Goal: Information Seeking & Learning: Learn about a topic

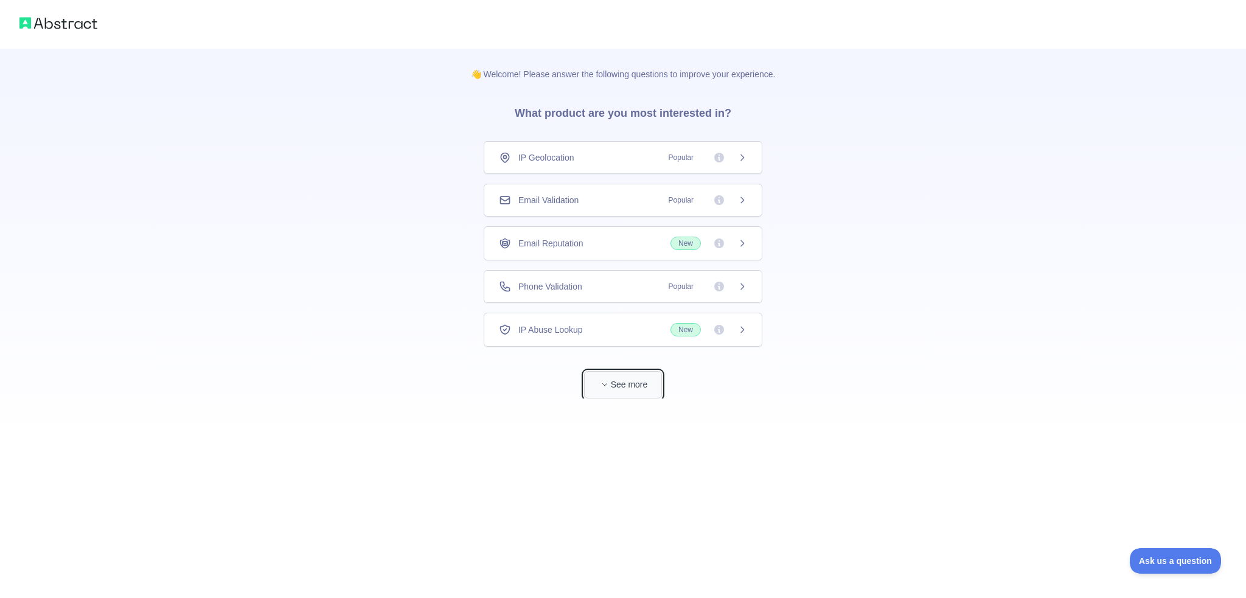
click at [648, 377] on button "See more" at bounding box center [623, 384] width 78 height 27
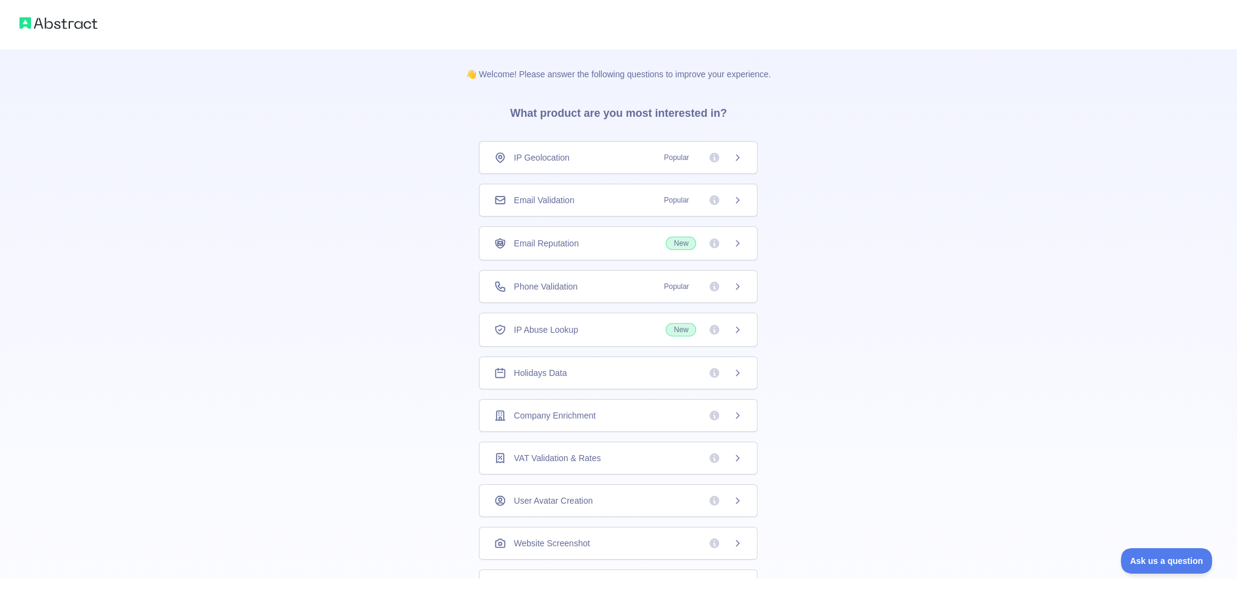
click at [648, 201] on div "Email Validation Popular" at bounding box center [618, 200] width 248 height 12
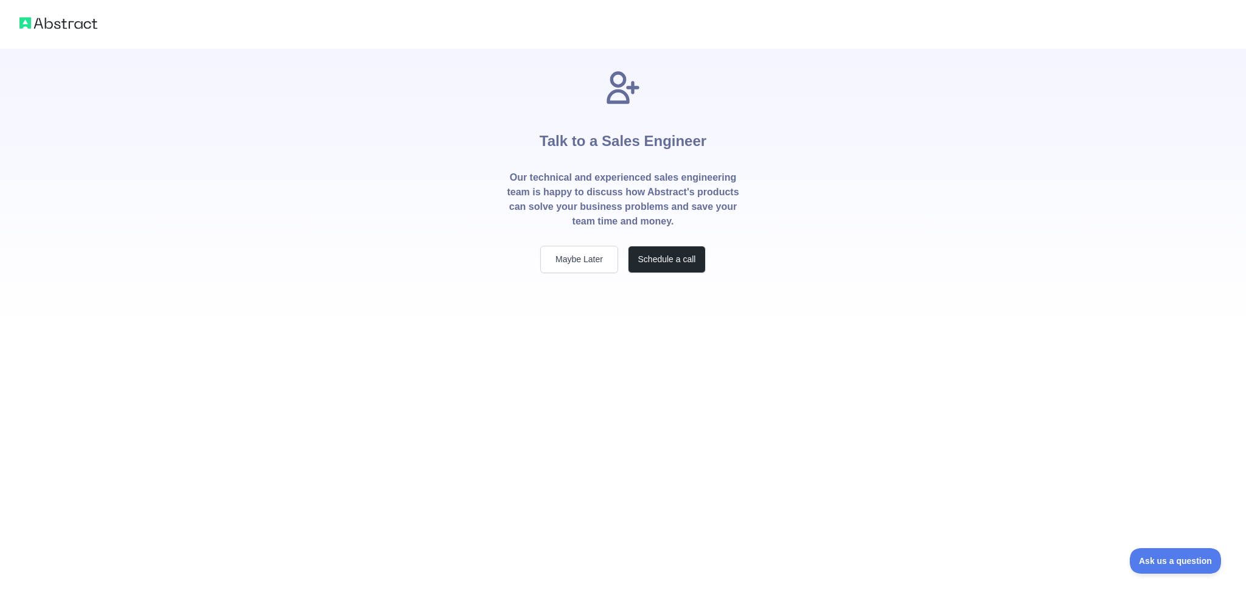
click at [626, 203] on p "Our technical and experienced sales engineering team is happy to discuss how Ab…" at bounding box center [623, 199] width 234 height 58
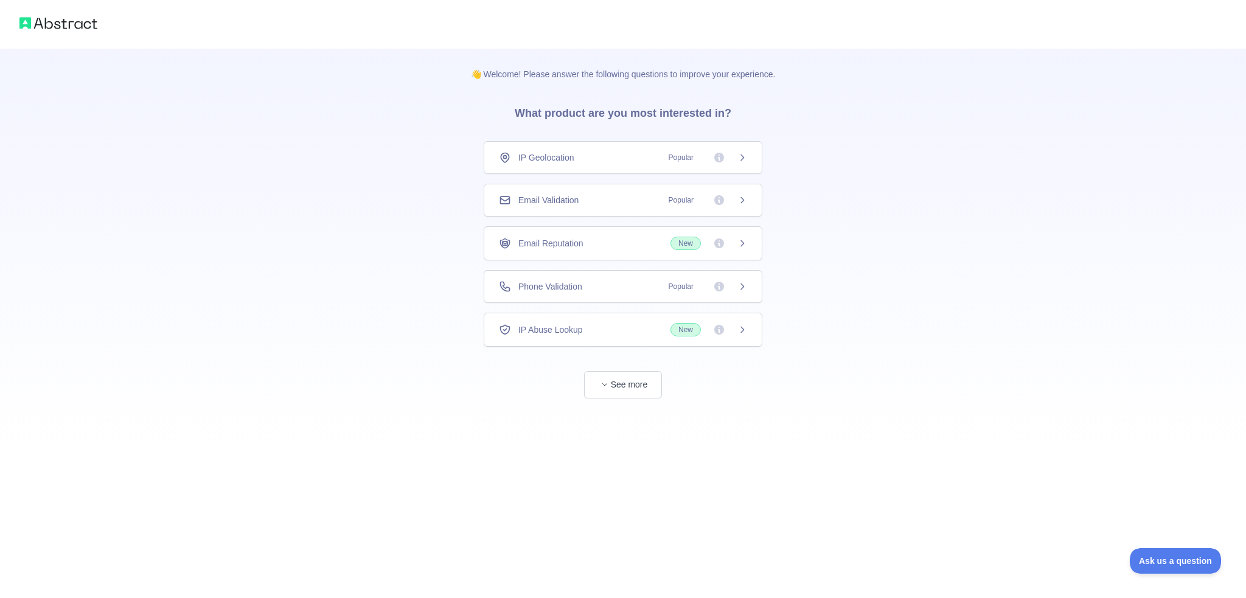
click at [743, 200] on icon at bounding box center [743, 200] width 10 height 10
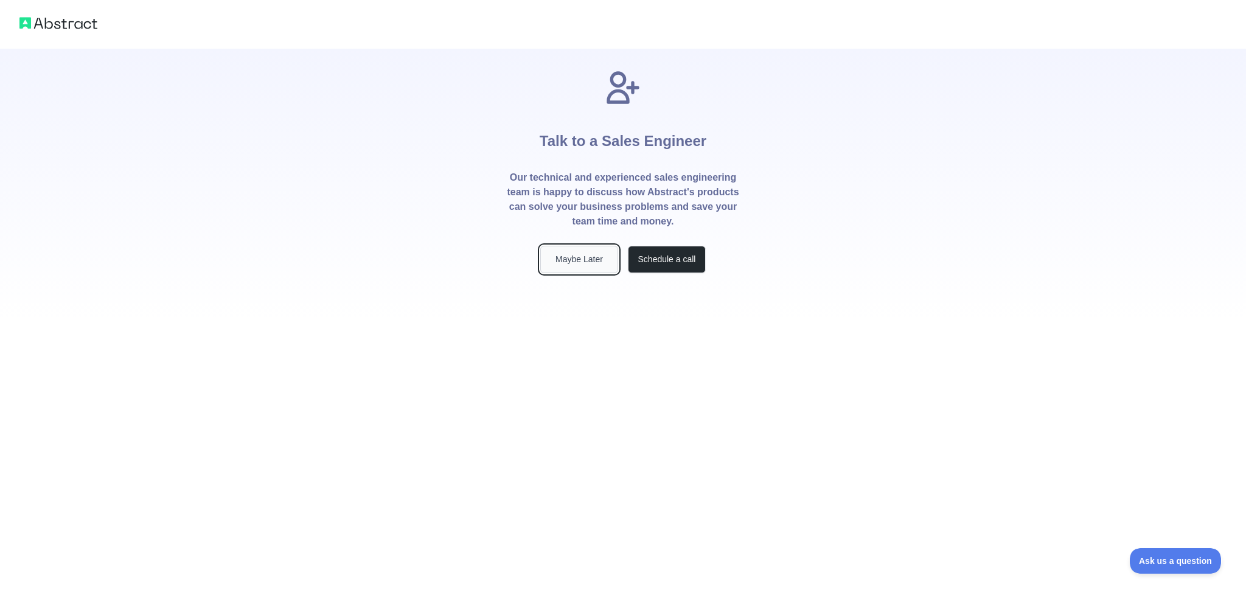
click at [582, 264] on button "Maybe Later" at bounding box center [579, 259] width 78 height 27
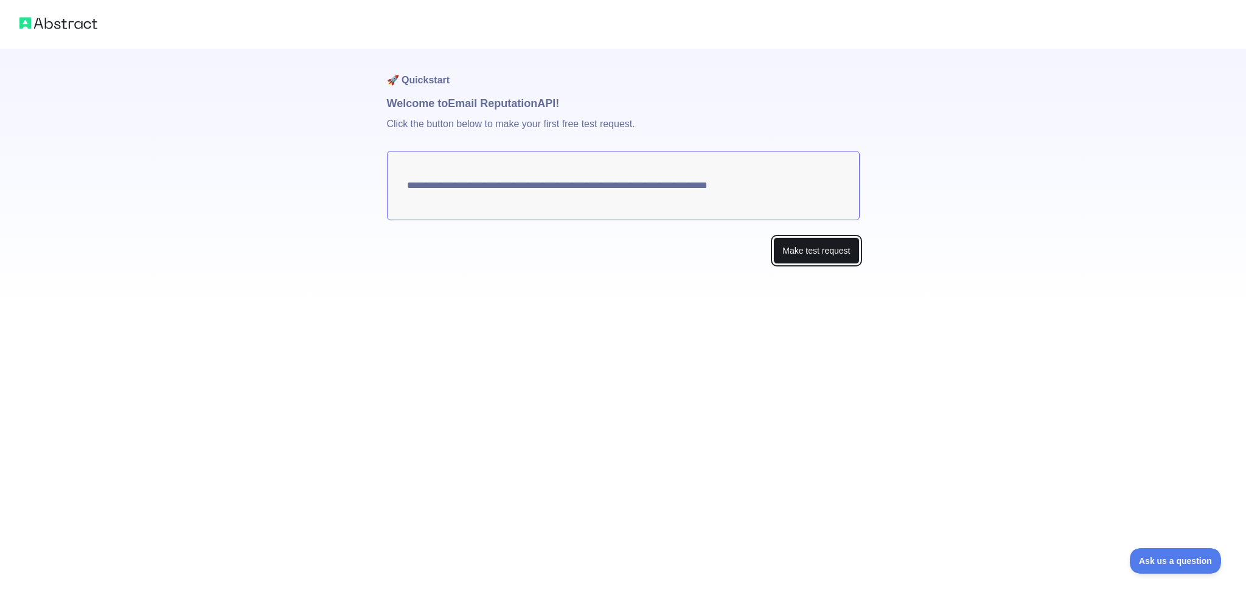
click at [805, 253] on button "Make test request" at bounding box center [817, 250] width 86 height 27
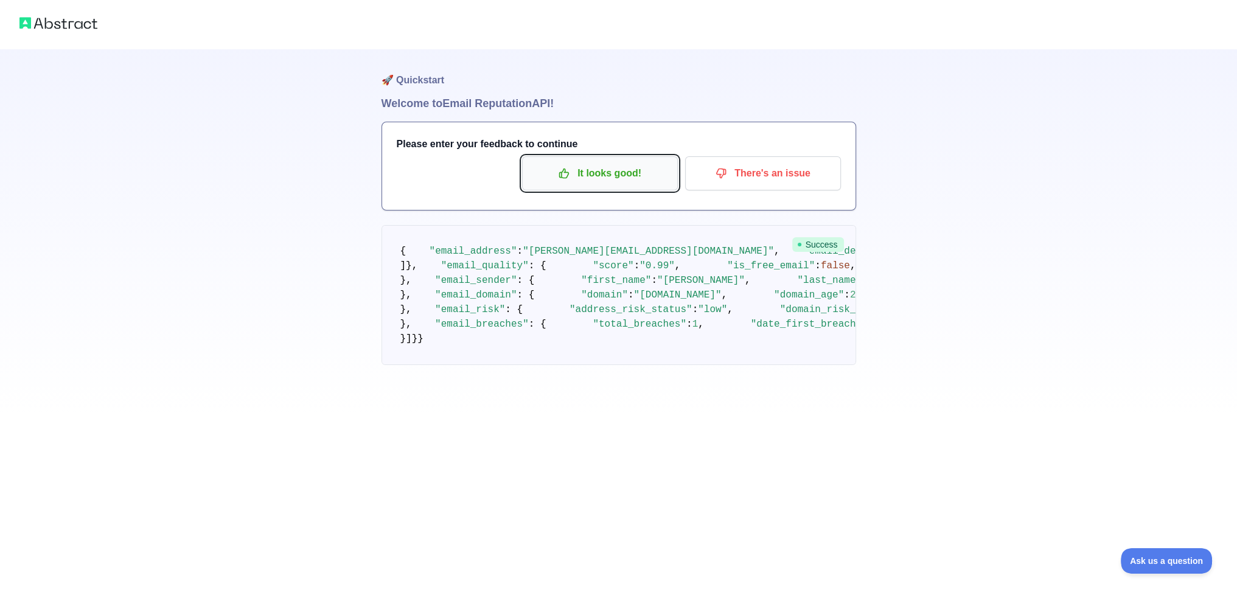
click at [652, 180] on p "It looks good!" at bounding box center [600, 173] width 138 height 21
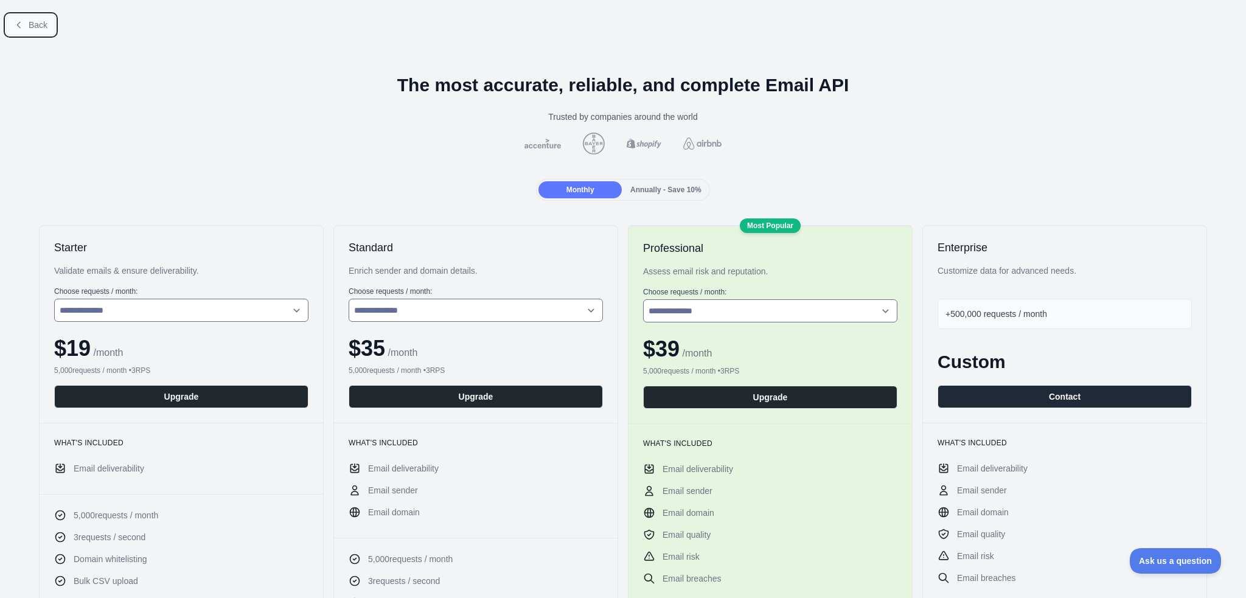
click at [33, 29] on span "Back" at bounding box center [38, 25] width 19 height 10
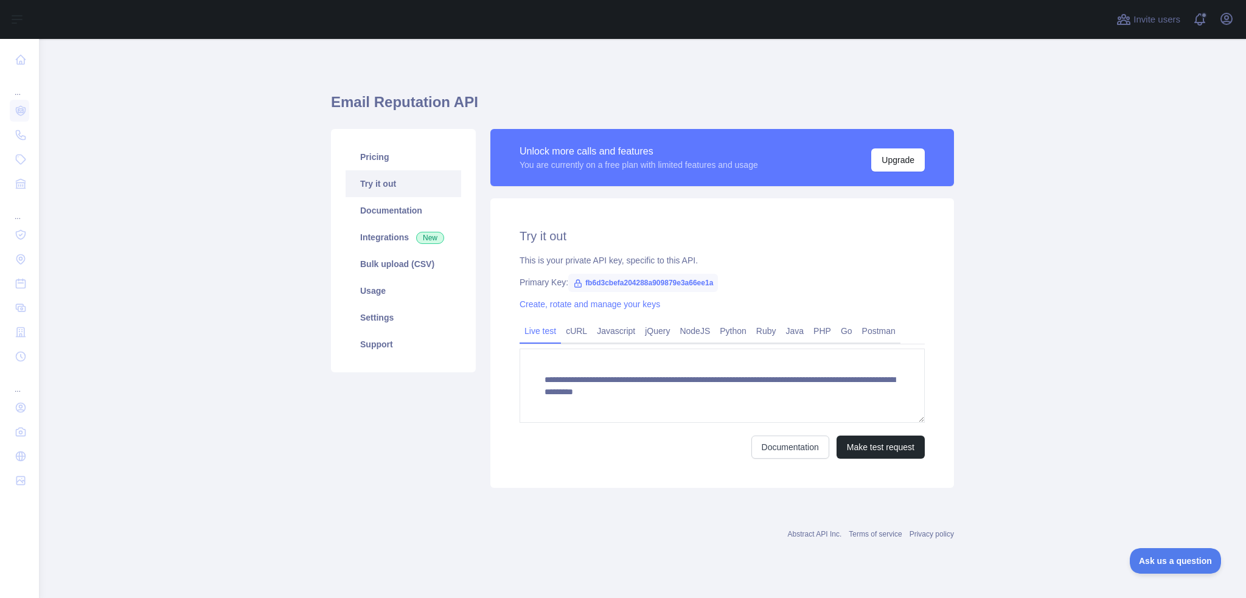
click at [621, 284] on span "fb6d3cbefa204288a909879e3a66ee1a" at bounding box center [643, 283] width 150 height 18
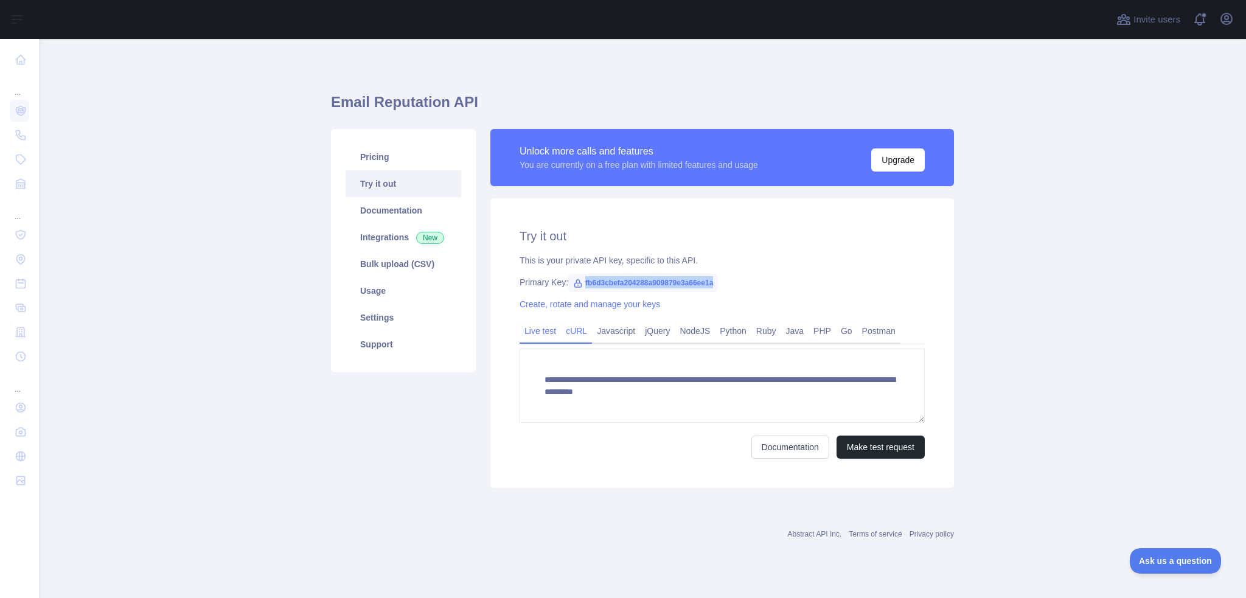
click at [579, 331] on link "cURL" at bounding box center [576, 330] width 31 height 19
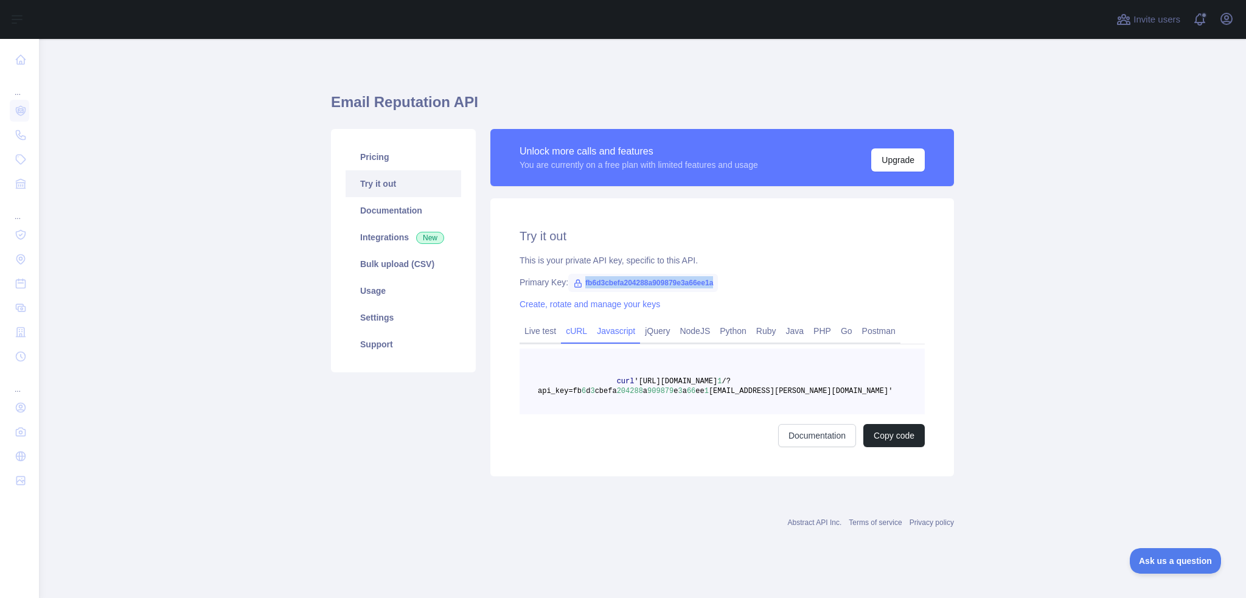
click at [600, 333] on link "Javascript" at bounding box center [616, 330] width 48 height 19
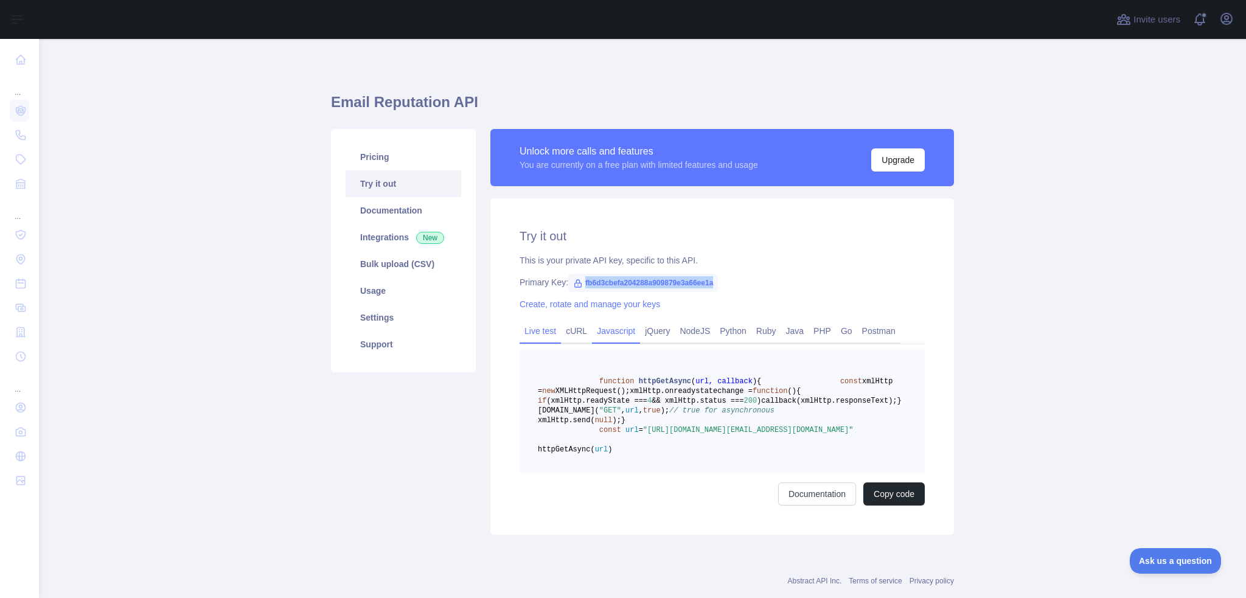
click at [536, 333] on link "Live test" at bounding box center [540, 330] width 41 height 19
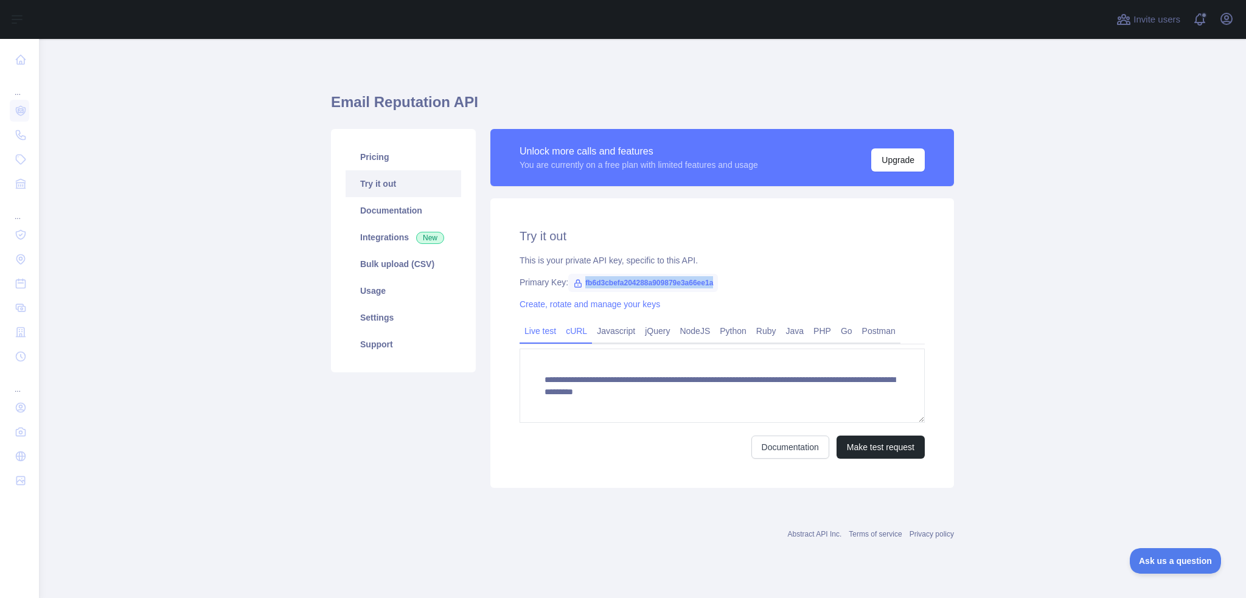
click at [584, 333] on link "cURL" at bounding box center [576, 330] width 31 height 19
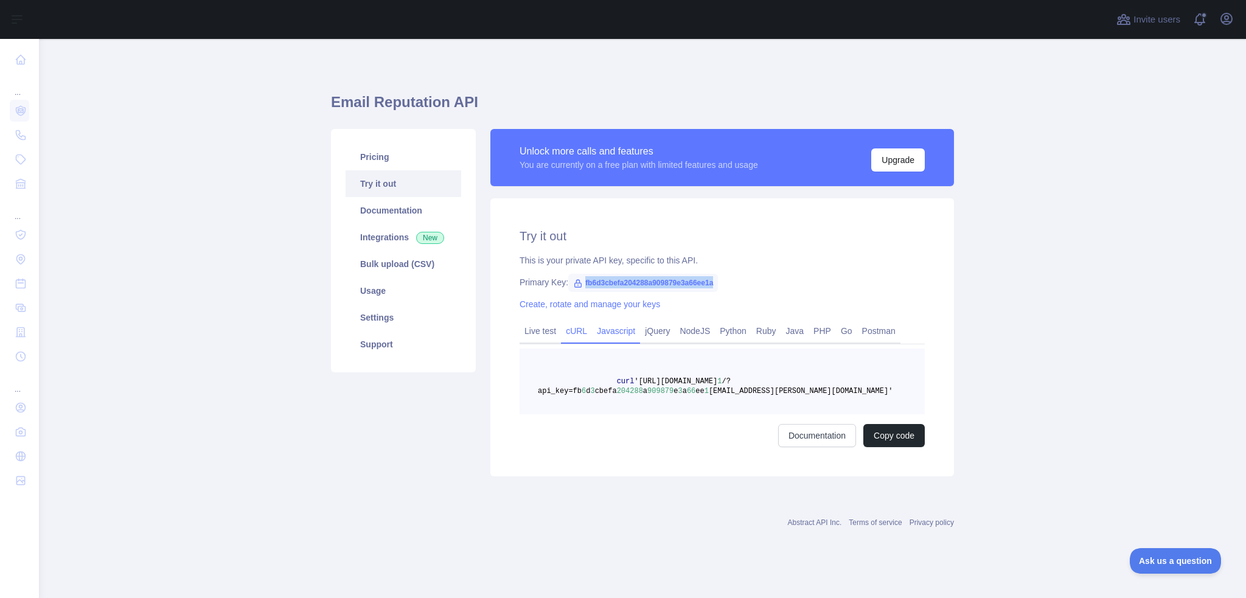
click at [606, 334] on link "Javascript" at bounding box center [616, 330] width 48 height 19
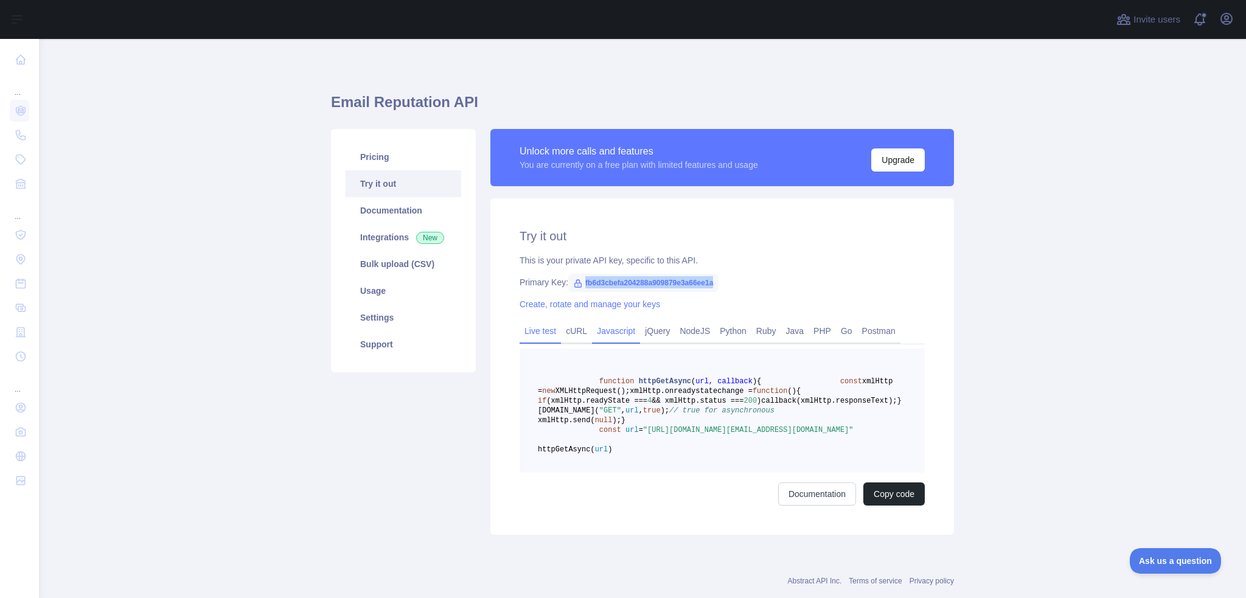
click at [539, 335] on link "Live test" at bounding box center [540, 330] width 41 height 19
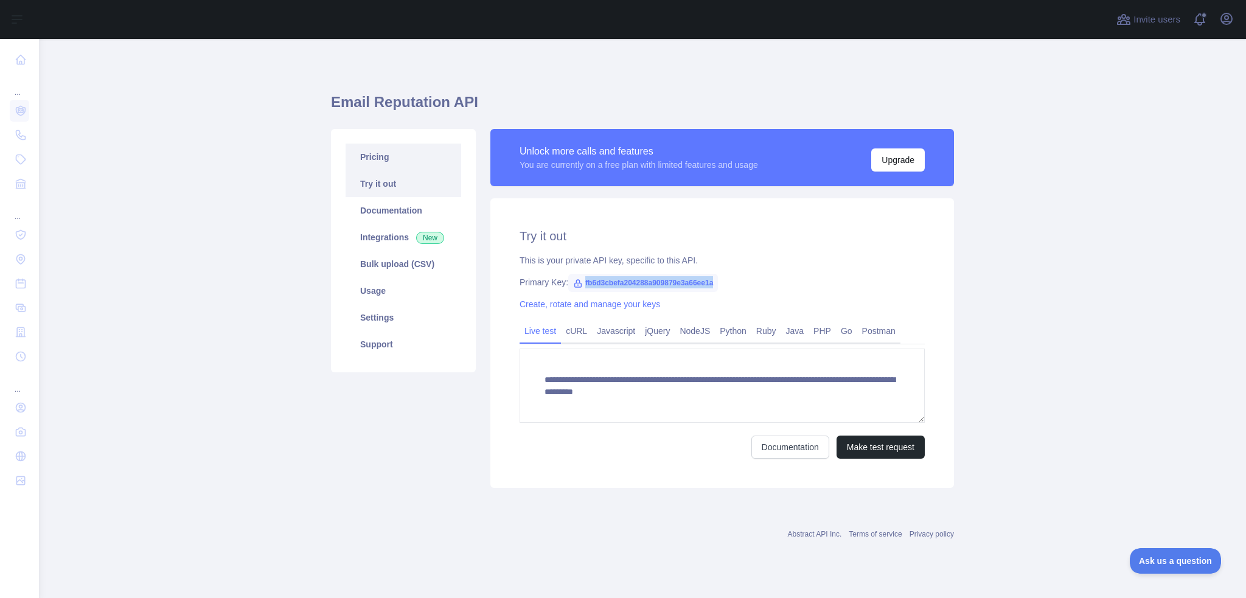
click at [394, 158] on link "Pricing" at bounding box center [404, 157] width 116 height 27
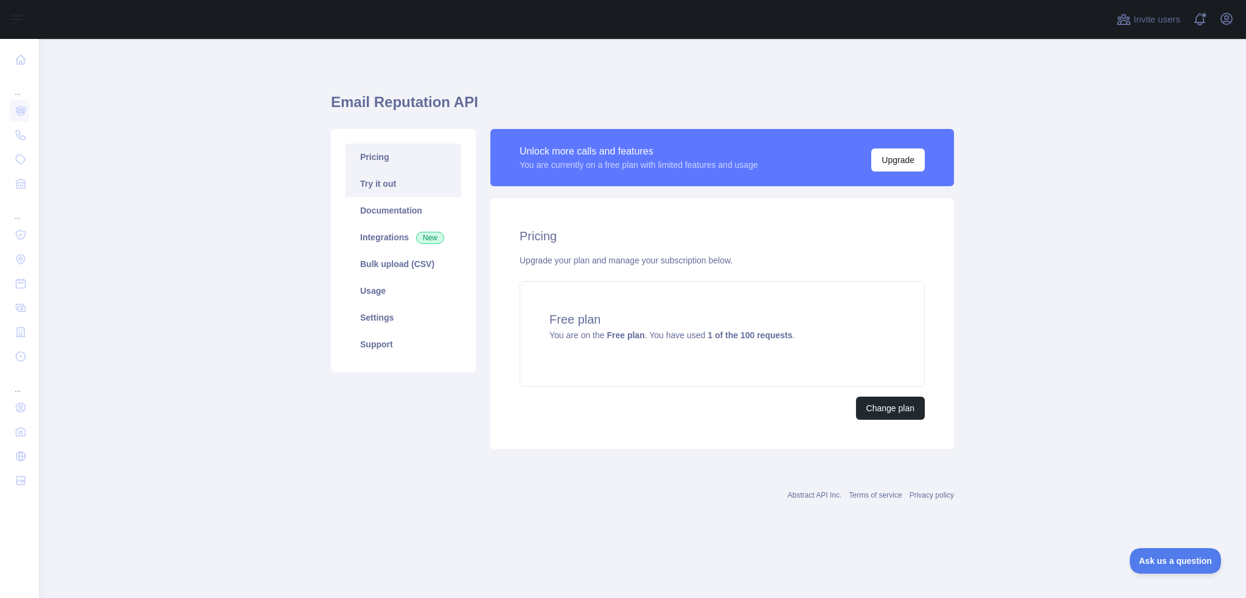
click at [399, 187] on link "Try it out" at bounding box center [404, 183] width 116 height 27
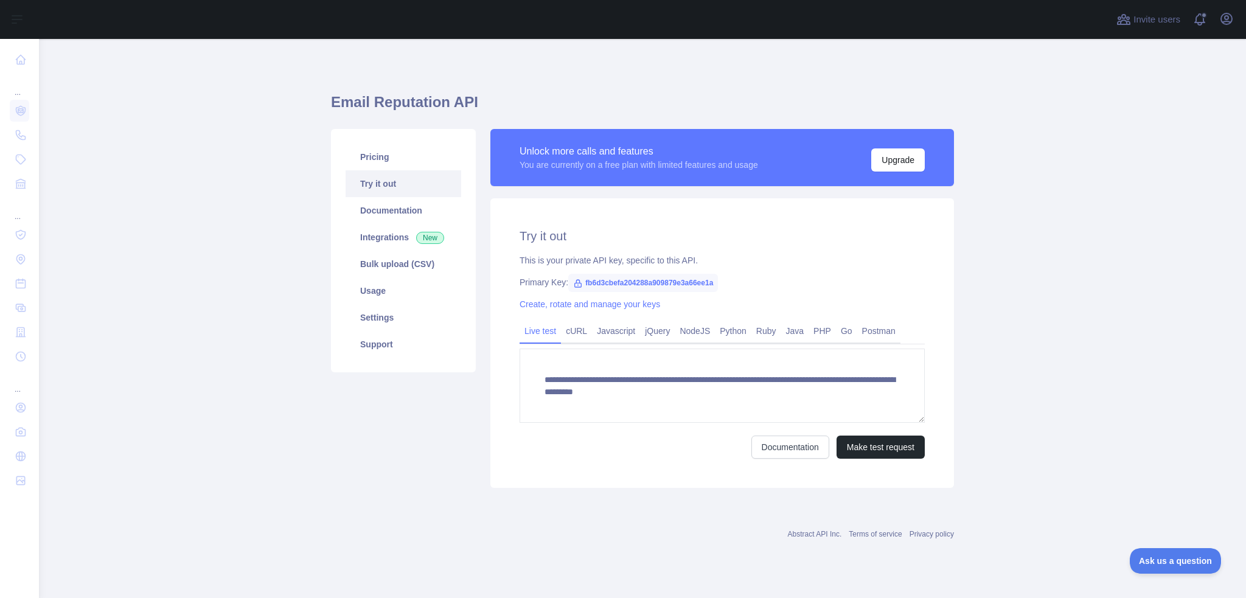
click at [600, 282] on span "fb6d3cbefa204288a909879e3a66ee1a" at bounding box center [643, 283] width 150 height 18
click at [574, 304] on link "Create, rotate and manage your keys" at bounding box center [590, 304] width 141 height 10
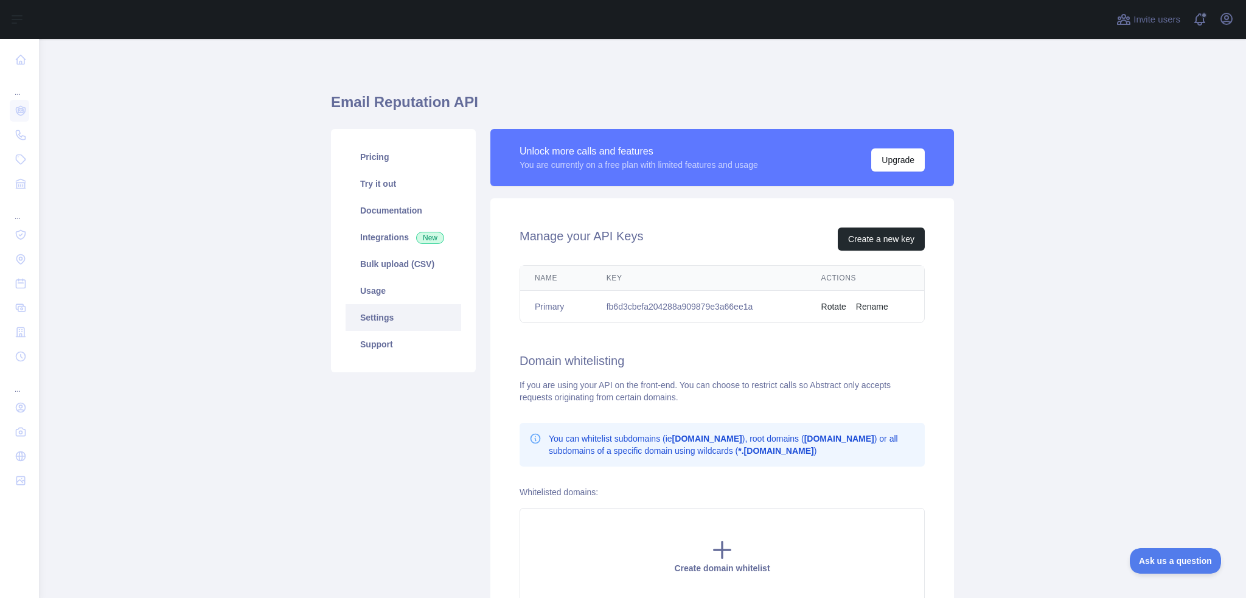
click at [627, 309] on td "fb6d3cbefa204288a909879e3a66ee1a" at bounding box center [699, 307] width 215 height 32
click at [848, 238] on button "Create a new key" at bounding box center [881, 239] width 87 height 23
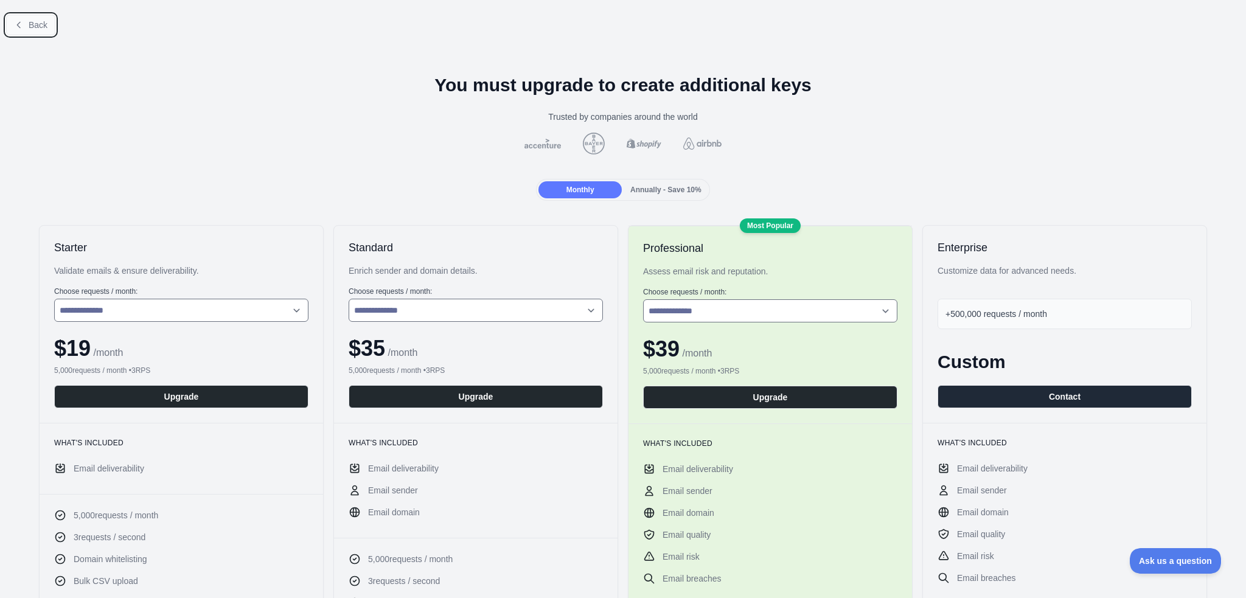
click at [37, 33] on button "Back" at bounding box center [30, 25] width 49 height 21
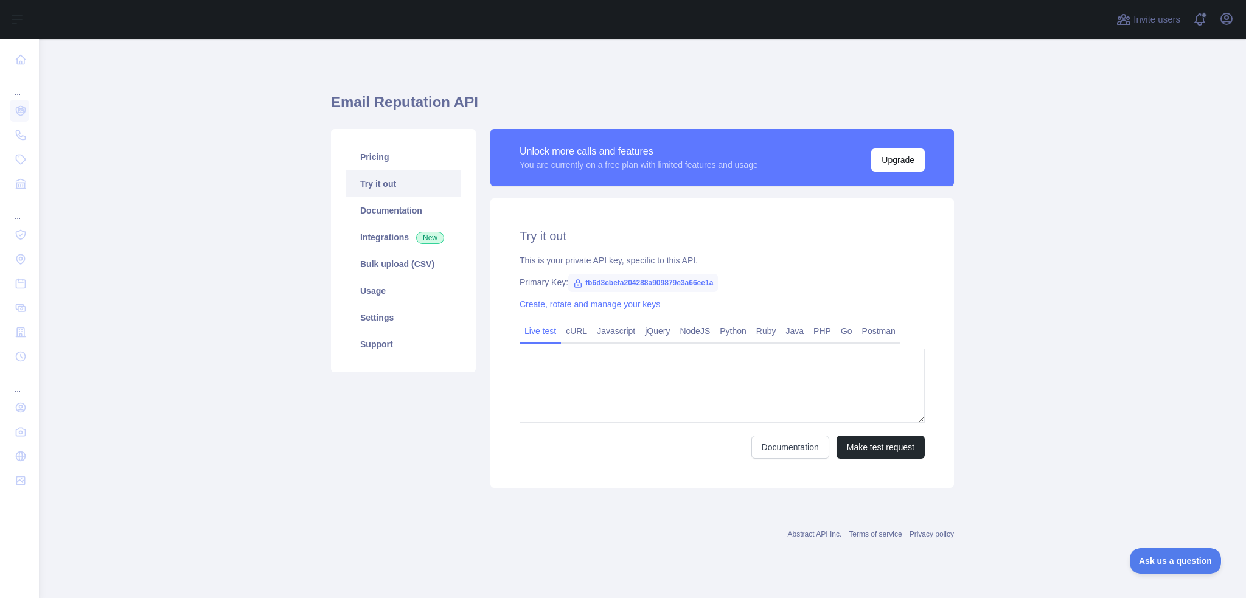
type textarea "**********"
click at [650, 282] on span "fb6d3cbefa204288a909879e3a66ee1a" at bounding box center [643, 283] width 150 height 18
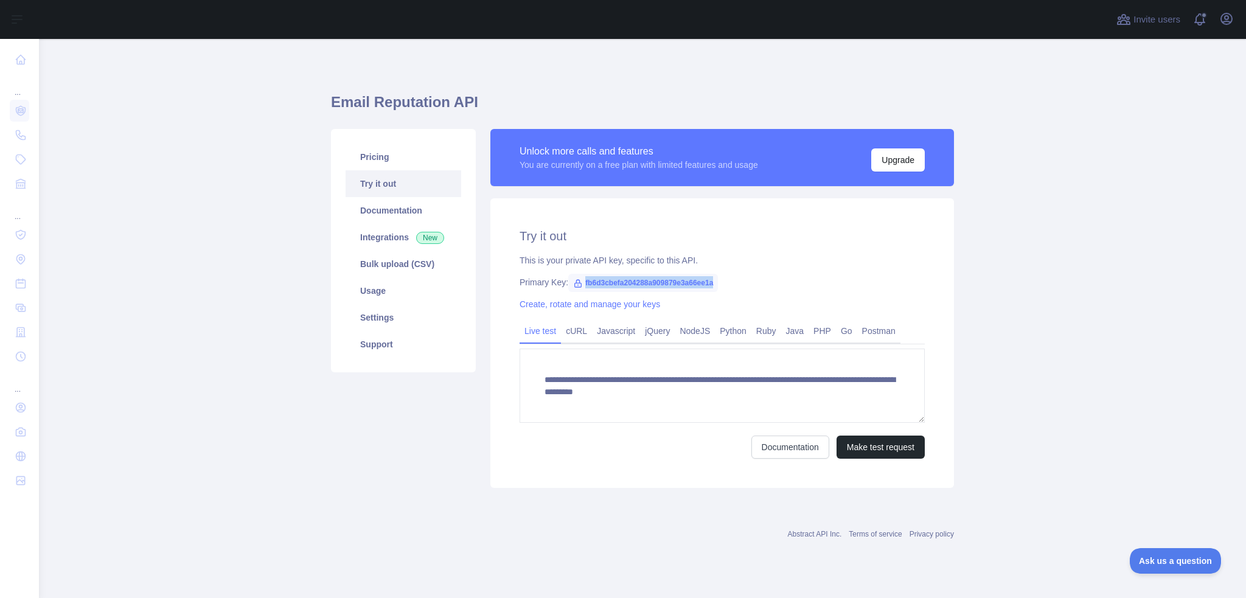
click at [650, 281] on span "fb6d3cbefa204288a909879e3a66ee1a" at bounding box center [643, 283] width 150 height 18
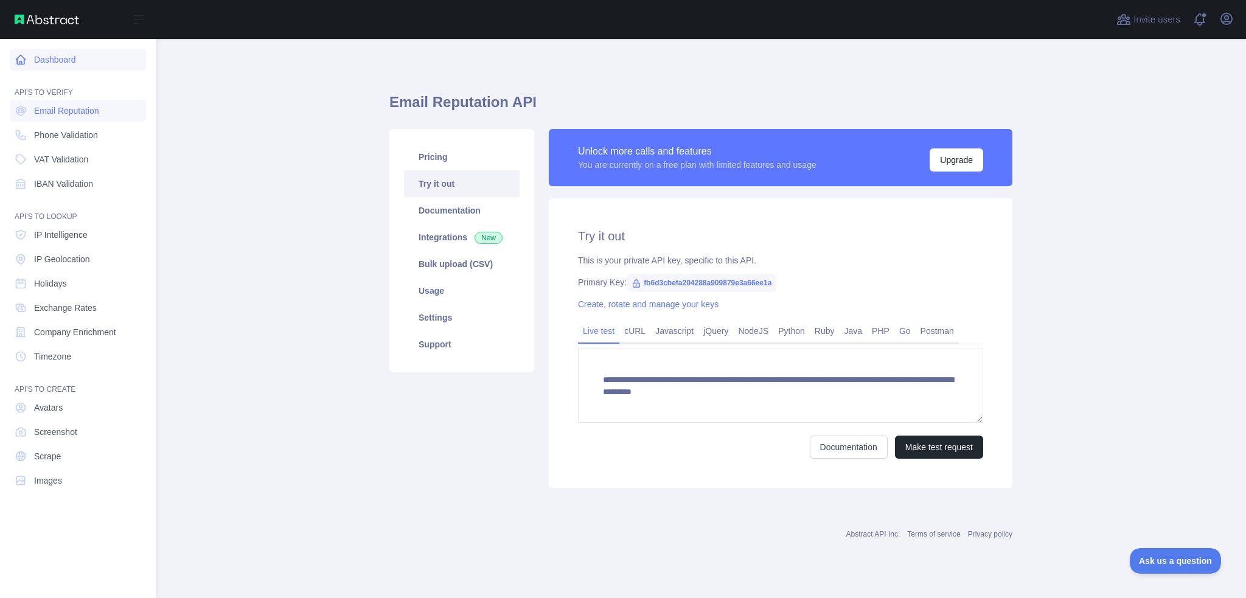
click at [48, 53] on link "Dashboard" at bounding box center [78, 60] width 136 height 22
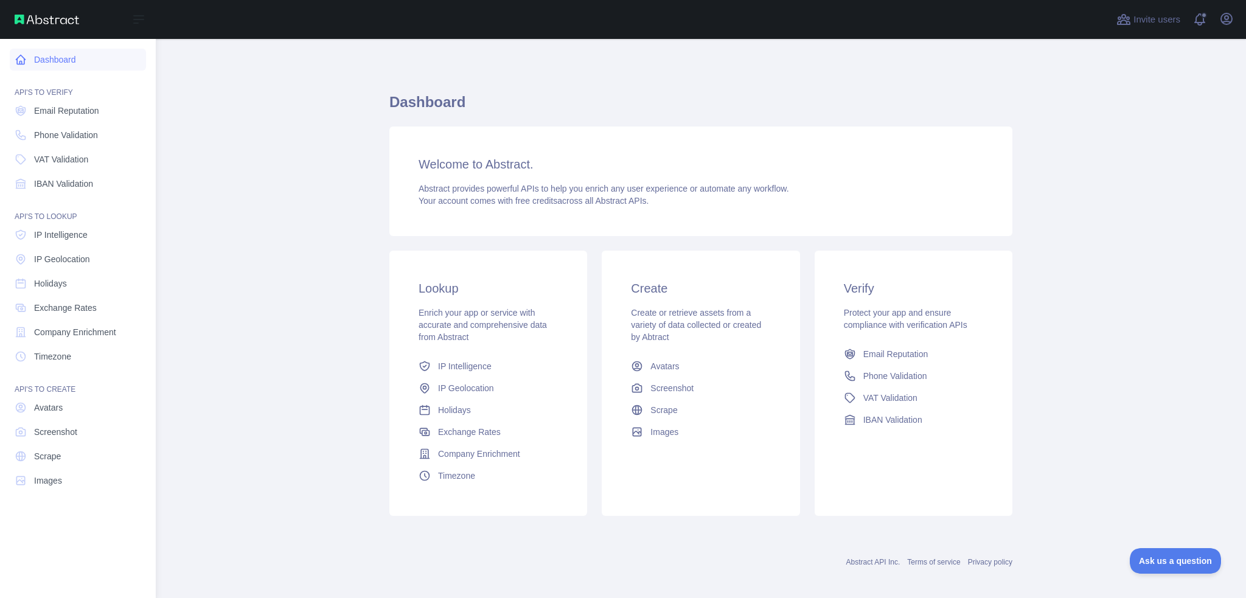
click at [20, 58] on icon at bounding box center [21, 60] width 12 height 12
click at [43, 54] on link "Dashboard" at bounding box center [78, 60] width 136 height 22
click at [79, 116] on span "Email Reputation" at bounding box center [66, 111] width 65 height 12
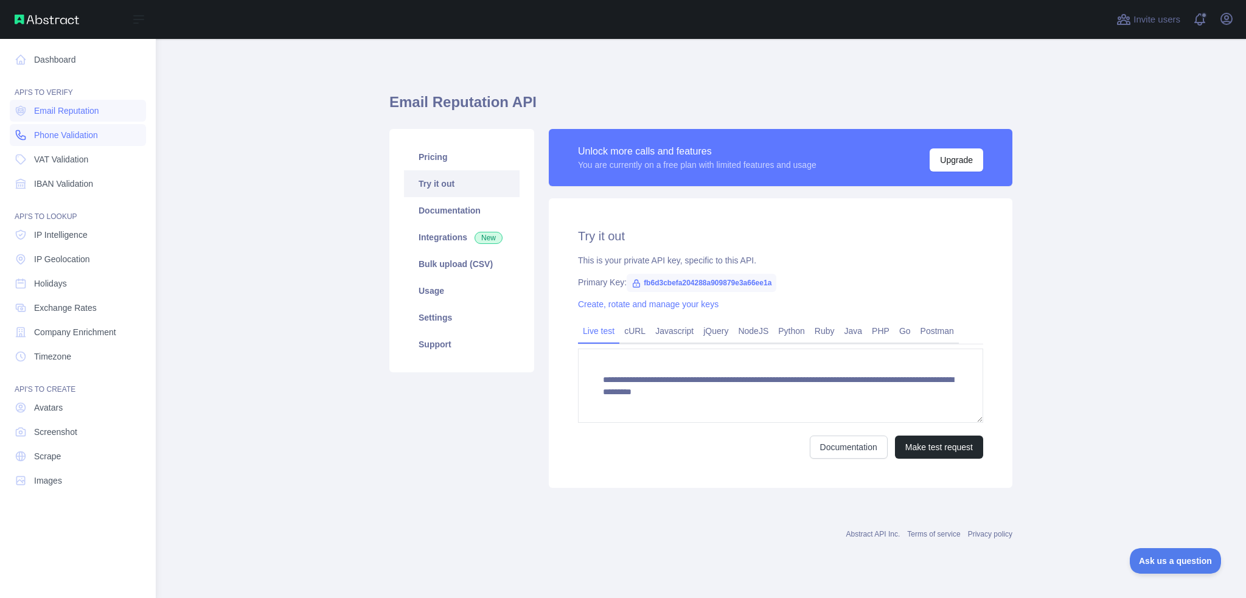
click at [78, 139] on span "Phone Validation" at bounding box center [66, 135] width 64 height 12
click at [71, 157] on span "VAT Validation" at bounding box center [61, 159] width 54 height 12
click at [65, 177] on link "IBAN Validation" at bounding box center [78, 184] width 136 height 22
click at [62, 242] on link "IP Intelligence" at bounding box center [78, 235] width 136 height 22
click at [64, 257] on span "IP Geolocation" at bounding box center [62, 259] width 56 height 12
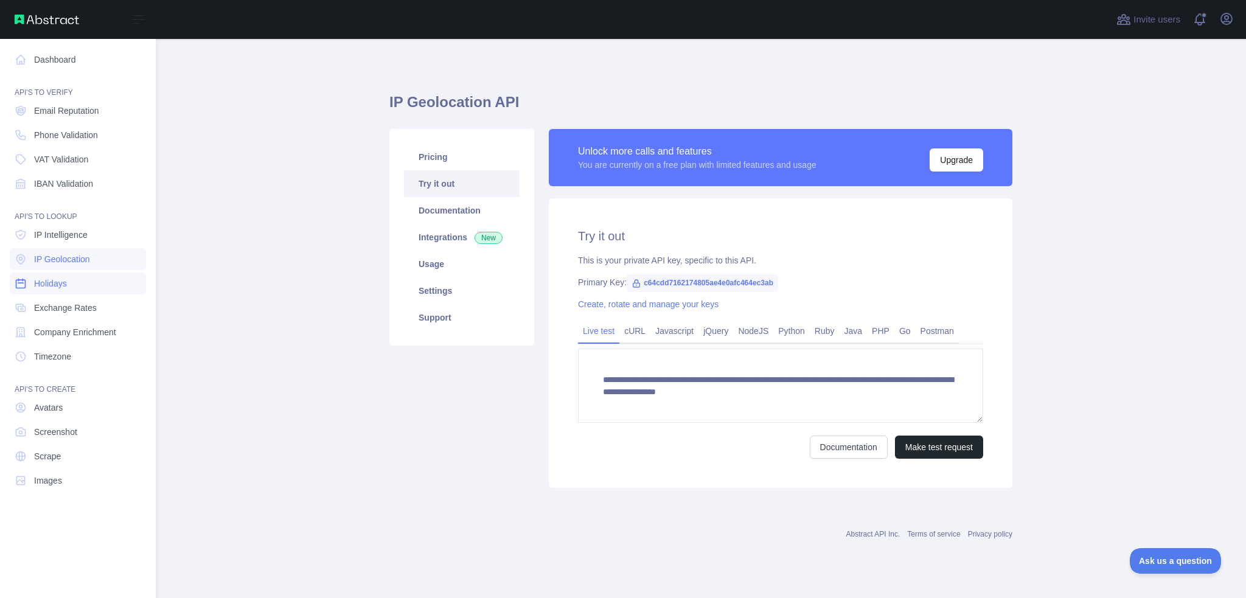
click at [66, 279] on span "Holidays" at bounding box center [50, 284] width 33 height 12
click at [68, 299] on link "Exchange Rates" at bounding box center [78, 308] width 136 height 22
click at [72, 334] on span "Company Enrichment" at bounding box center [75, 332] width 82 height 12
click at [64, 355] on span "Timezone" at bounding box center [52, 357] width 37 height 12
click at [60, 408] on span "Avatars" at bounding box center [48, 408] width 29 height 12
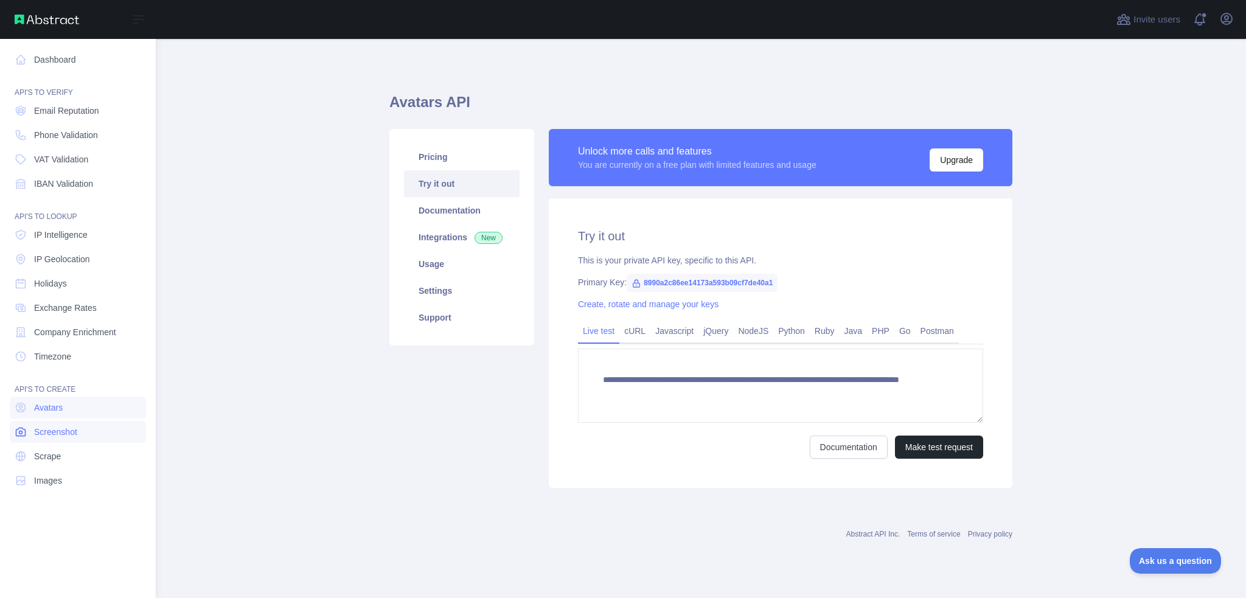
click at [58, 432] on span "Screenshot" at bounding box center [55, 432] width 43 height 12
click at [50, 459] on span "Scrape" at bounding box center [47, 456] width 27 height 12
click at [44, 494] on nav "Dashboard API'S TO VERIFY Email Reputation Phone Validation VAT Validation IBAN…" at bounding box center [78, 309] width 136 height 540
click at [55, 111] on span "Email Reputation" at bounding box center [66, 111] width 65 height 12
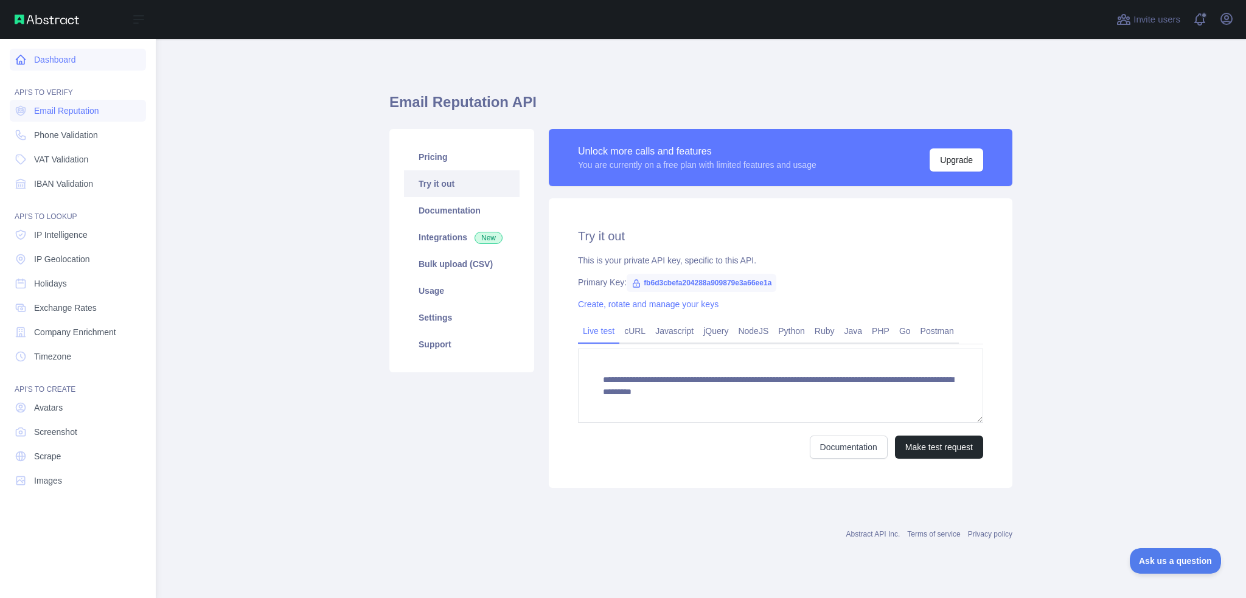
click at [61, 58] on link "Dashboard" at bounding box center [78, 60] width 136 height 22
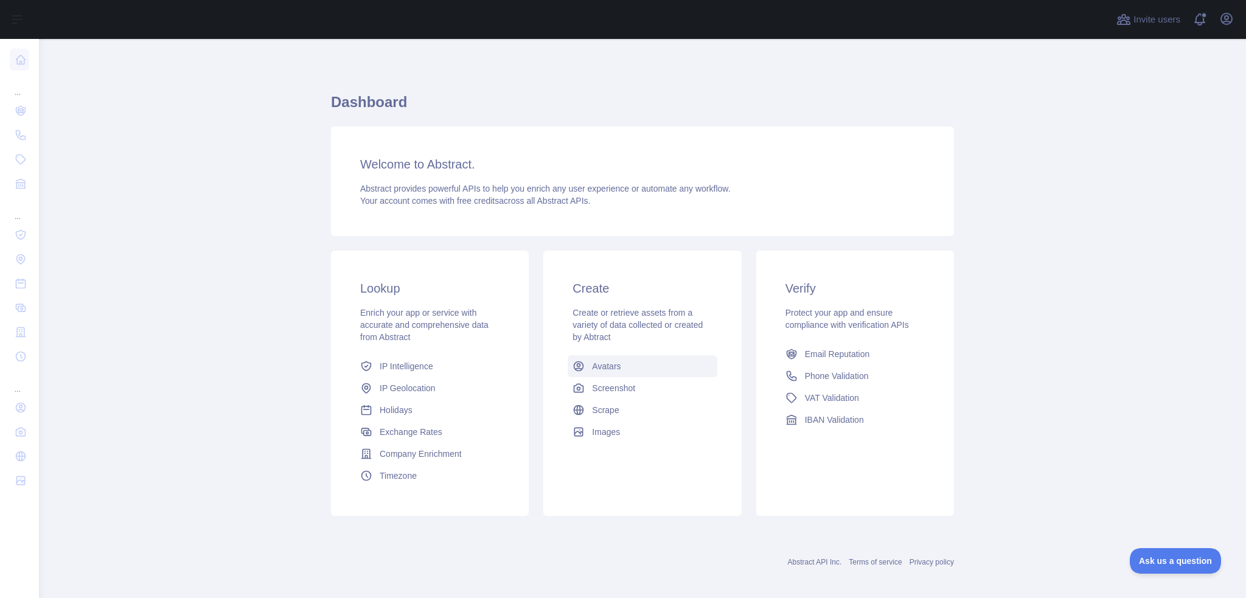
click at [614, 371] on span "Avatars" at bounding box center [606, 366] width 29 height 12
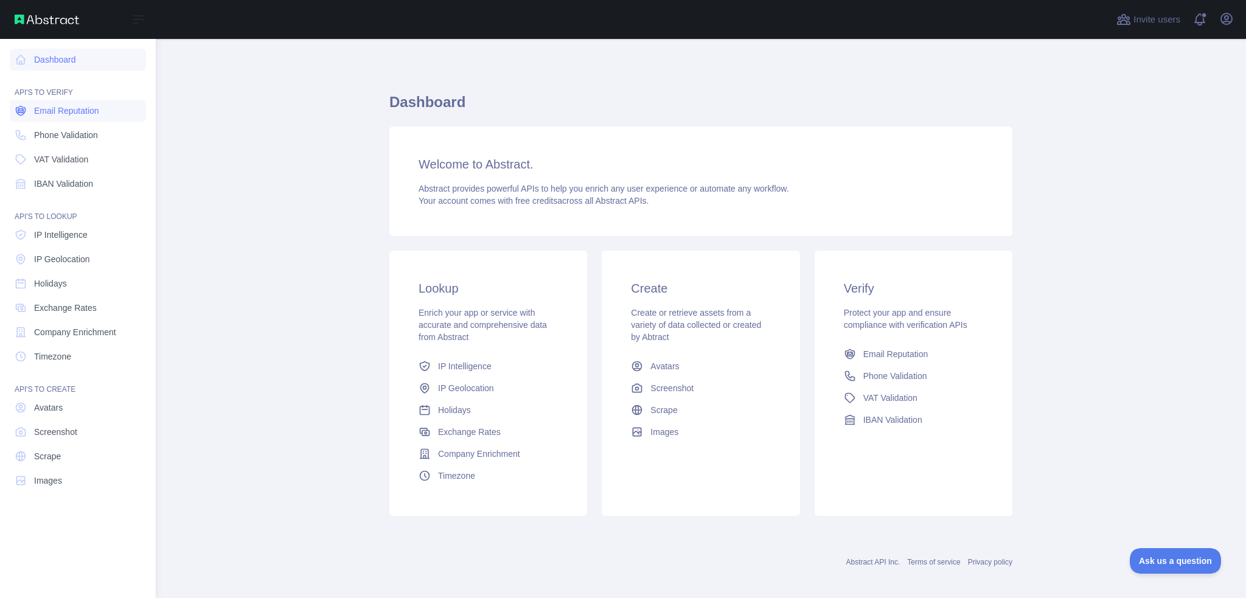
click at [105, 117] on link "Email Reputation" at bounding box center [78, 111] width 136 height 22
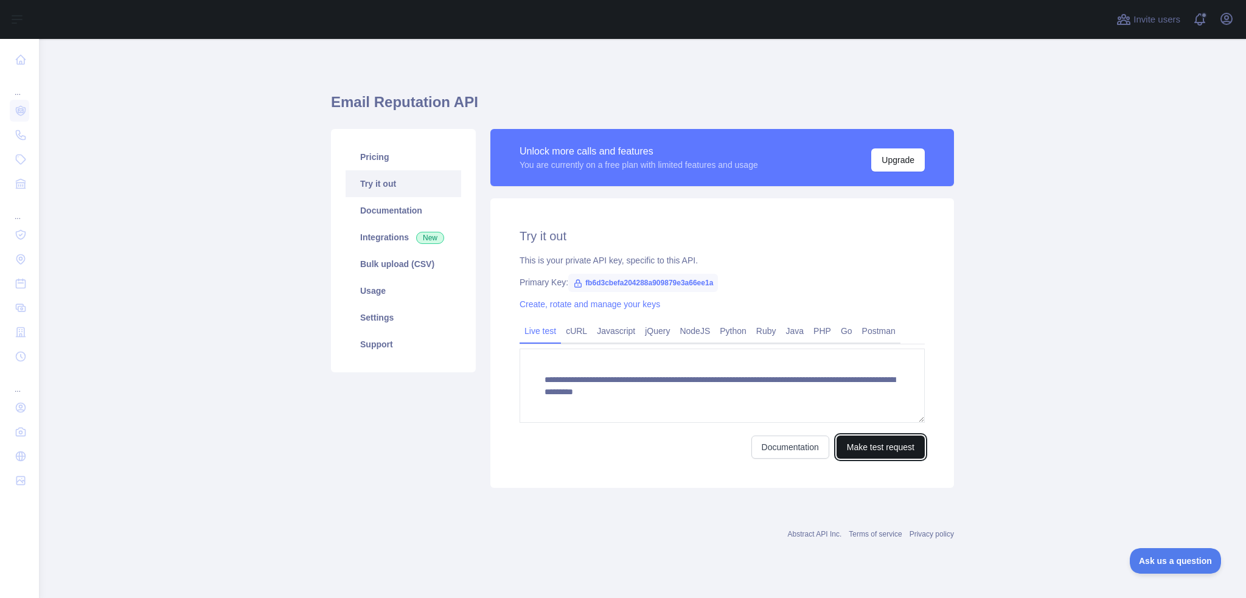
click at [851, 450] on button "Make test request" at bounding box center [881, 447] width 88 height 23
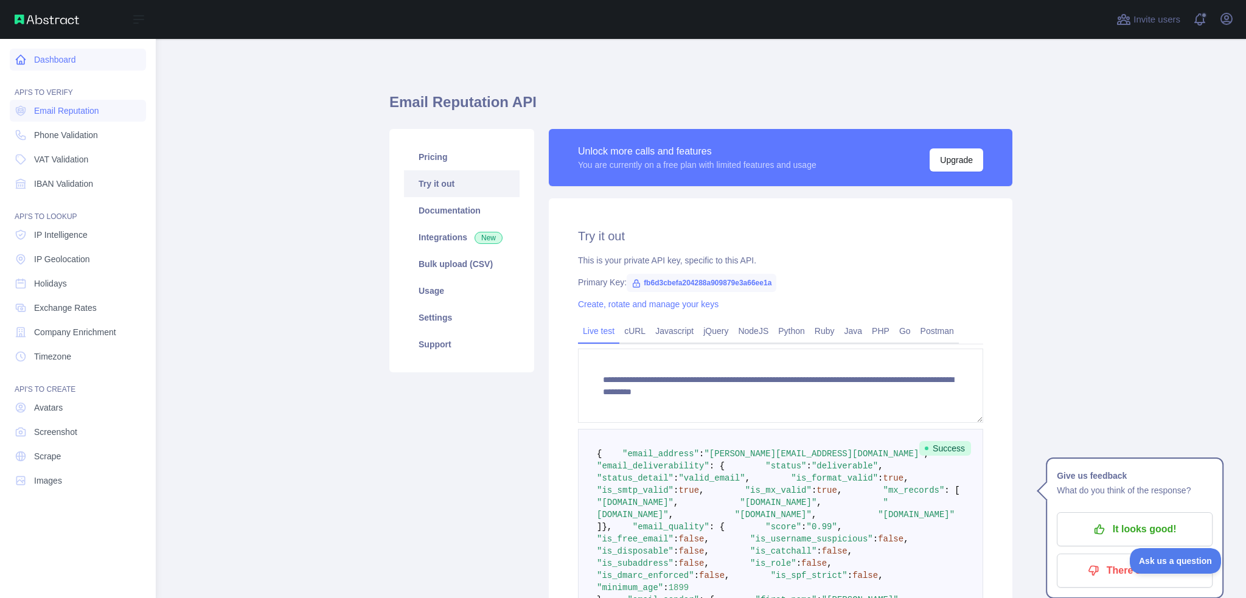
click at [16, 65] on icon at bounding box center [21, 60] width 12 height 12
